Goal: Find specific page/section: Find specific page/section

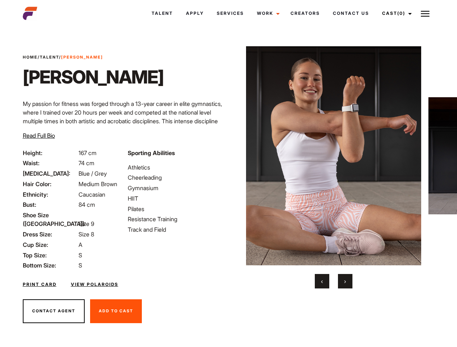
click at [395, 13] on link "Cast (0)" at bounding box center [396, 14] width 41 height 20
click at [425, 13] on img at bounding box center [425, 13] width 9 height 9
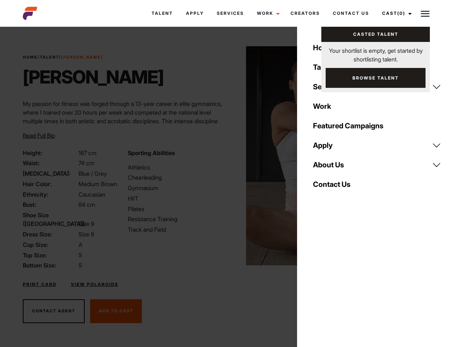
click at [333, 168] on img at bounding box center [334, 155] width 176 height 219
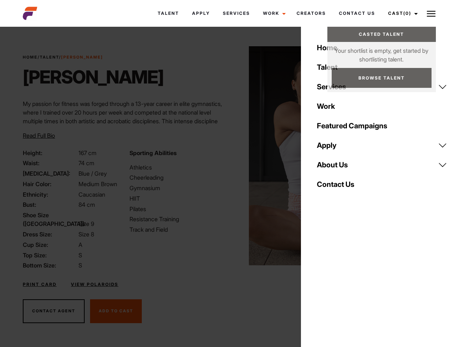
click at [228, 156] on div "Sporting Abilities Athletics Cheerleading Gymnasium HIIT Pilates Resistance Tra…" at bounding box center [178, 210] width 106 height 122
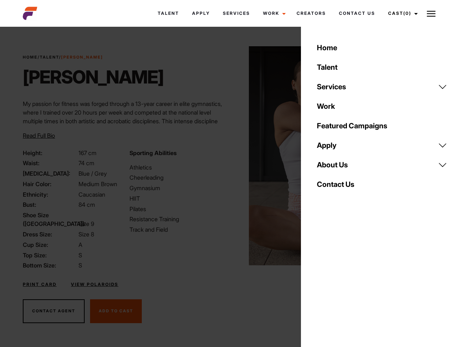
click at [322, 282] on div "Home Talent Services Talent Casting Photography Videography Creative Hair and M…" at bounding box center [382, 173] width 162 height 347
click at [345, 282] on div "Home Talent Services Talent Casting Photography Videography Creative Hair and M…" at bounding box center [382, 173] width 162 height 347
